Goal: Contribute content

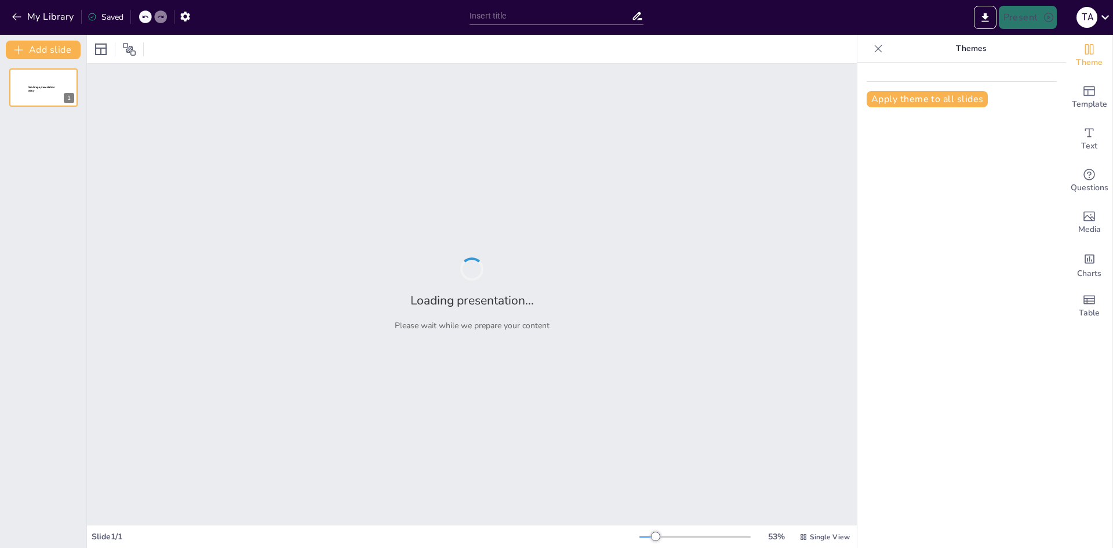
type input "Papa Rellena: Sabor y Tradición Peruana"
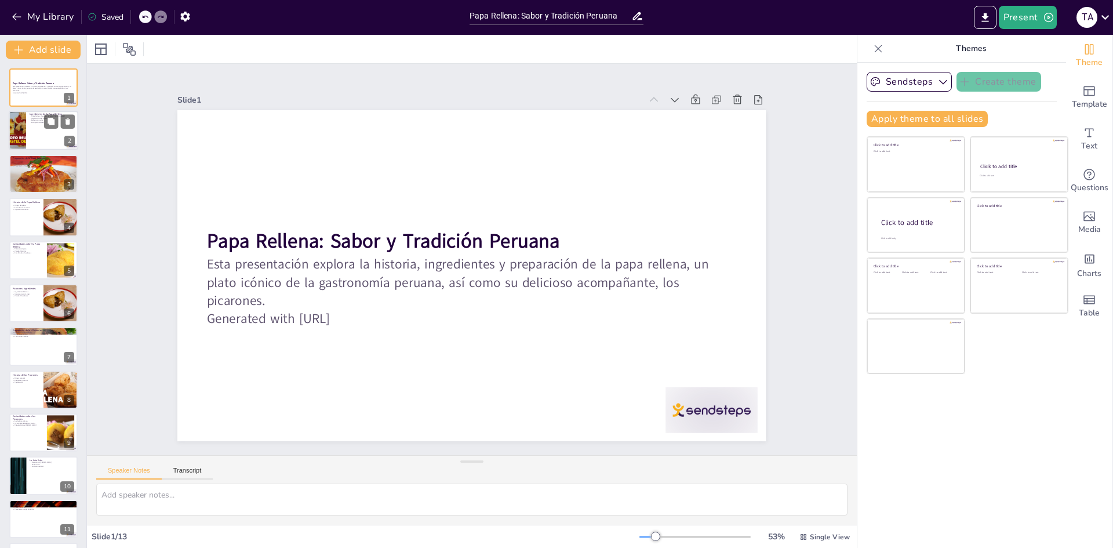
click at [52, 131] on div at bounding box center [44, 130] width 70 height 39
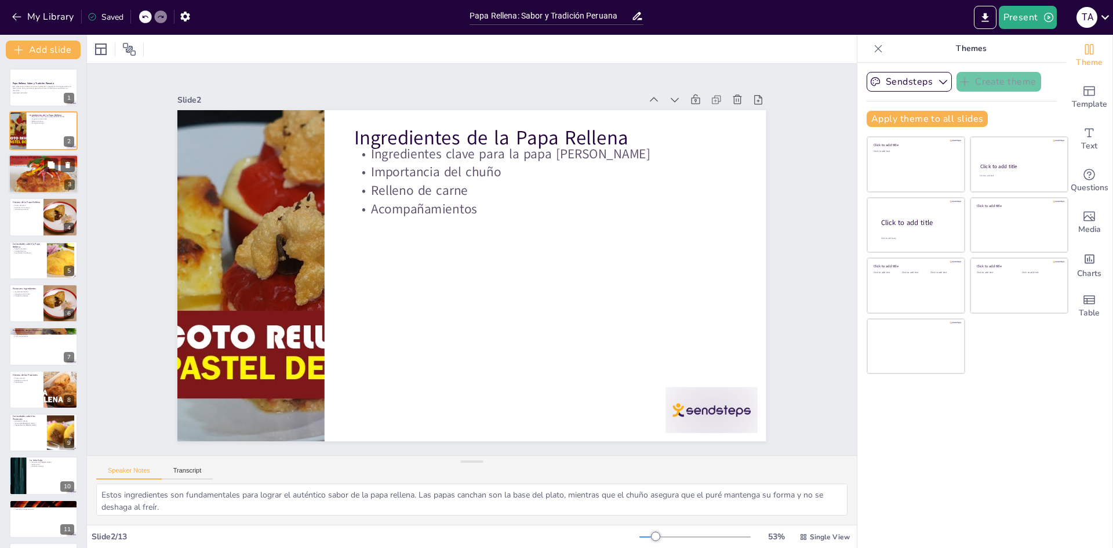
click at [46, 175] on div at bounding box center [44, 173] width 70 height 39
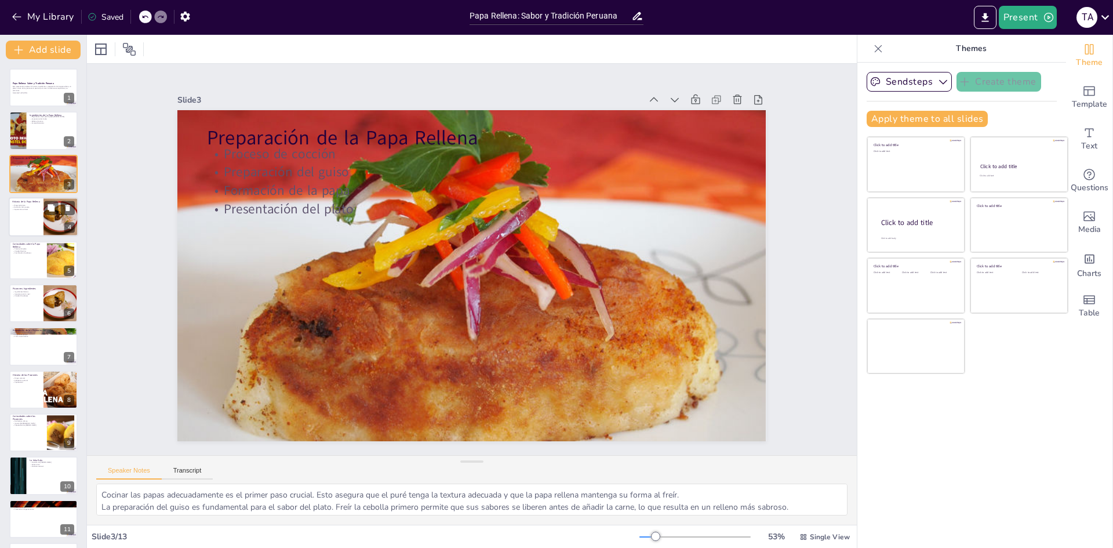
click at [26, 209] on p "Importancia cultural" at bounding box center [26, 210] width 28 height 2
type textarea "Conocer el origen de la papa rellena nos ayuda a apreciar aún más su valor cult…"
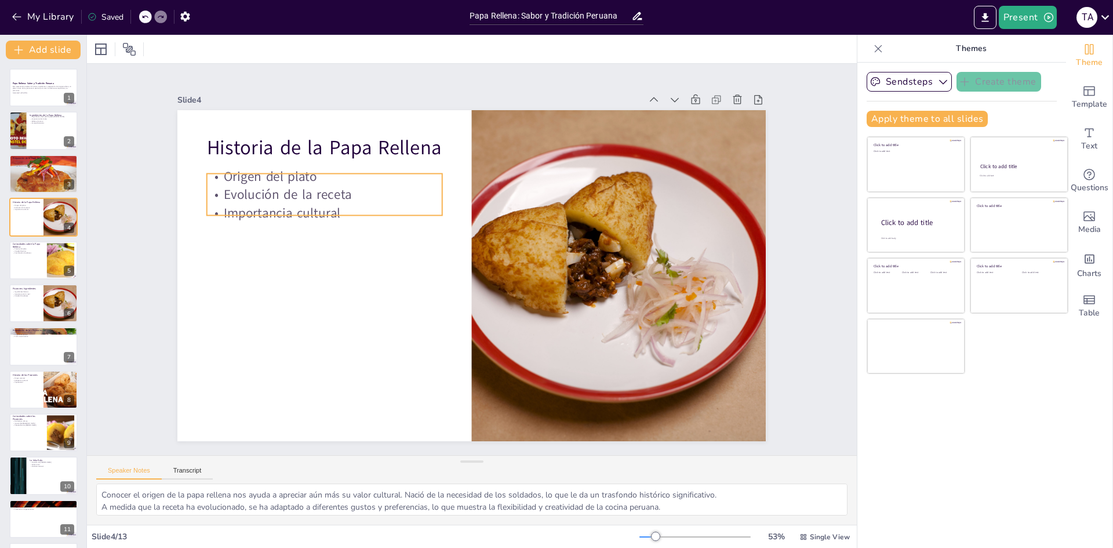
click at [271, 168] on div "Historia de la Papa Rellena Origen del plato Evolución de la receta Importancia…" at bounding box center [485, 250] width 614 height 671
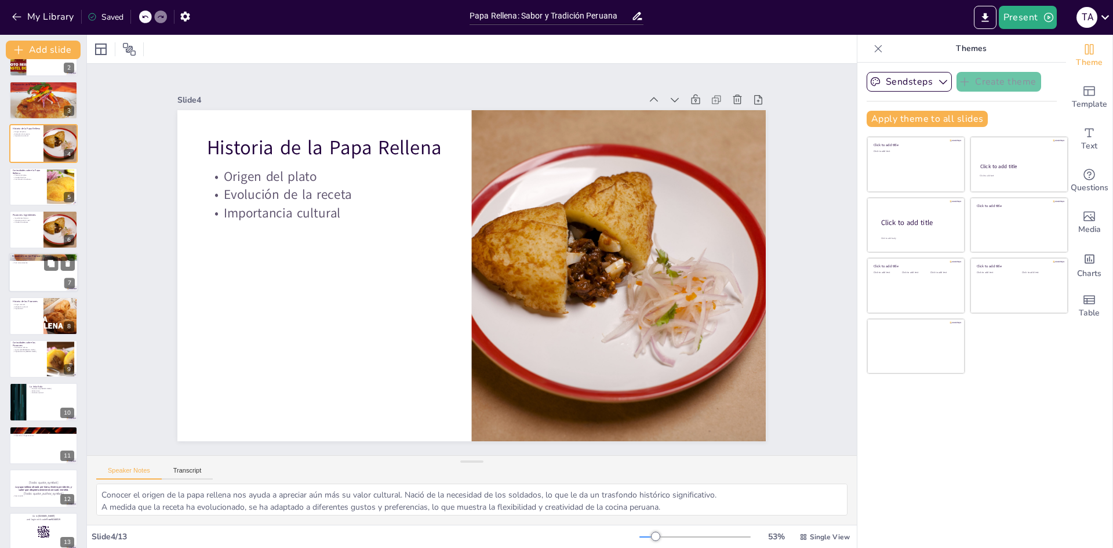
scroll to position [86, 0]
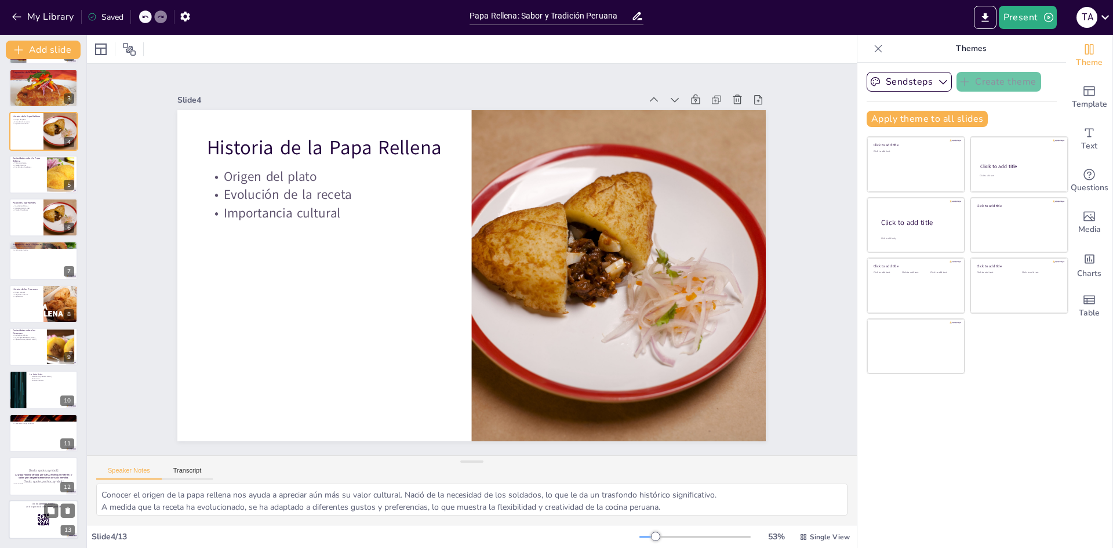
click at [39, 513] on icon at bounding box center [43, 519] width 13 height 13
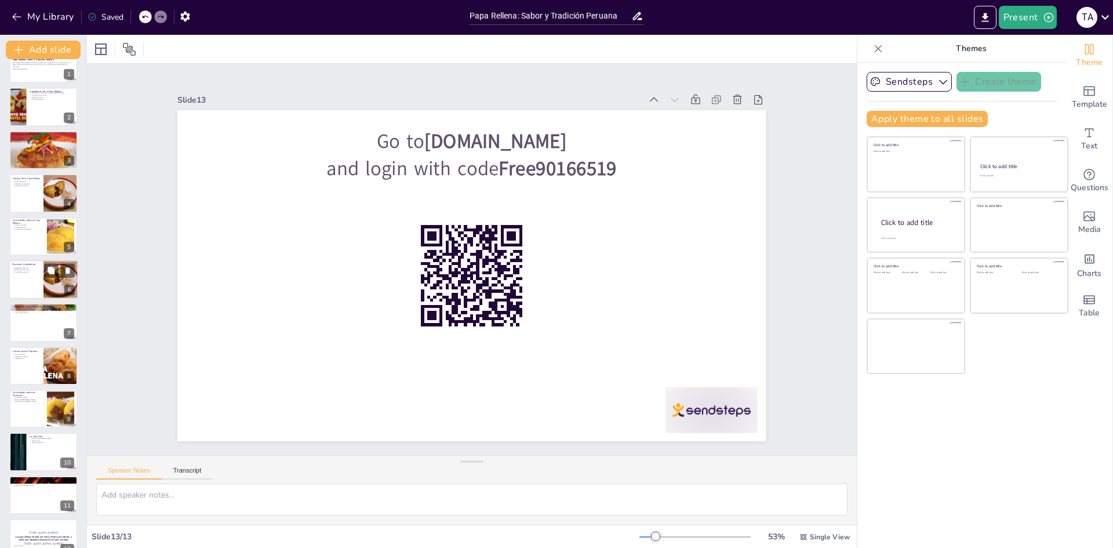
scroll to position [0, 0]
